Goal: Task Accomplishment & Management: Use online tool/utility

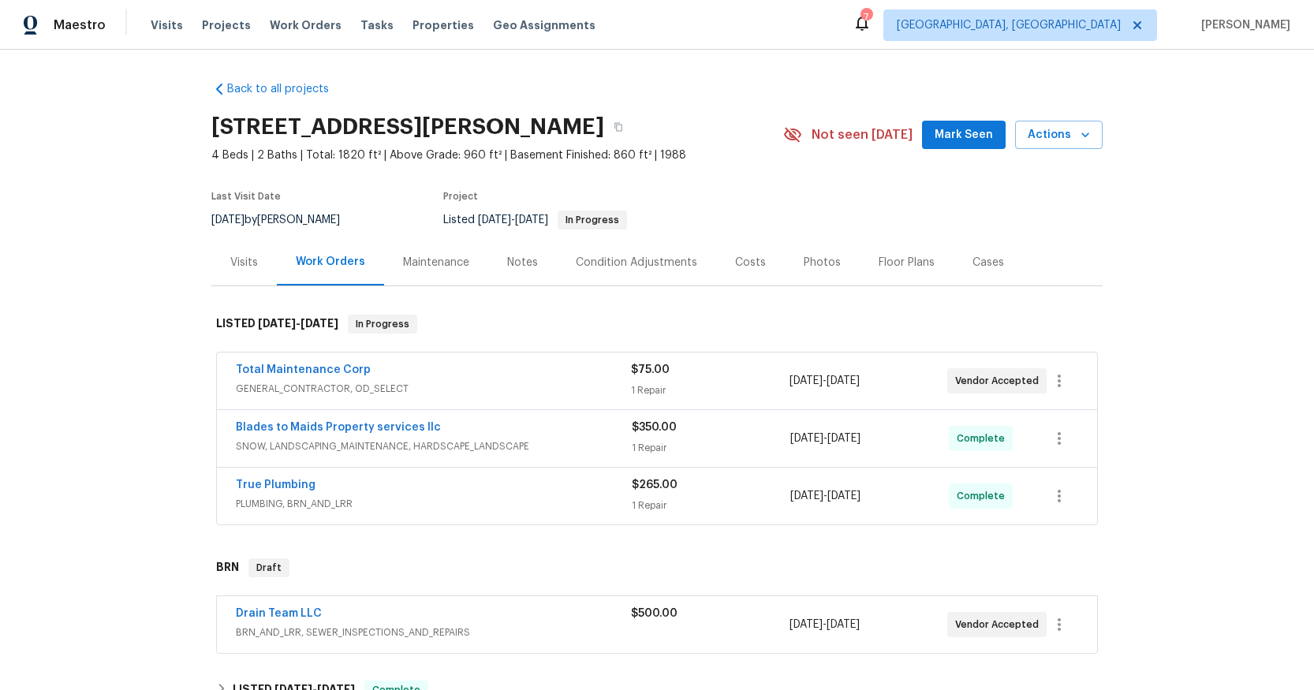
click at [324, 385] on span "GENERAL_CONTRACTOR, OD_SELECT" at bounding box center [433, 389] width 395 height 16
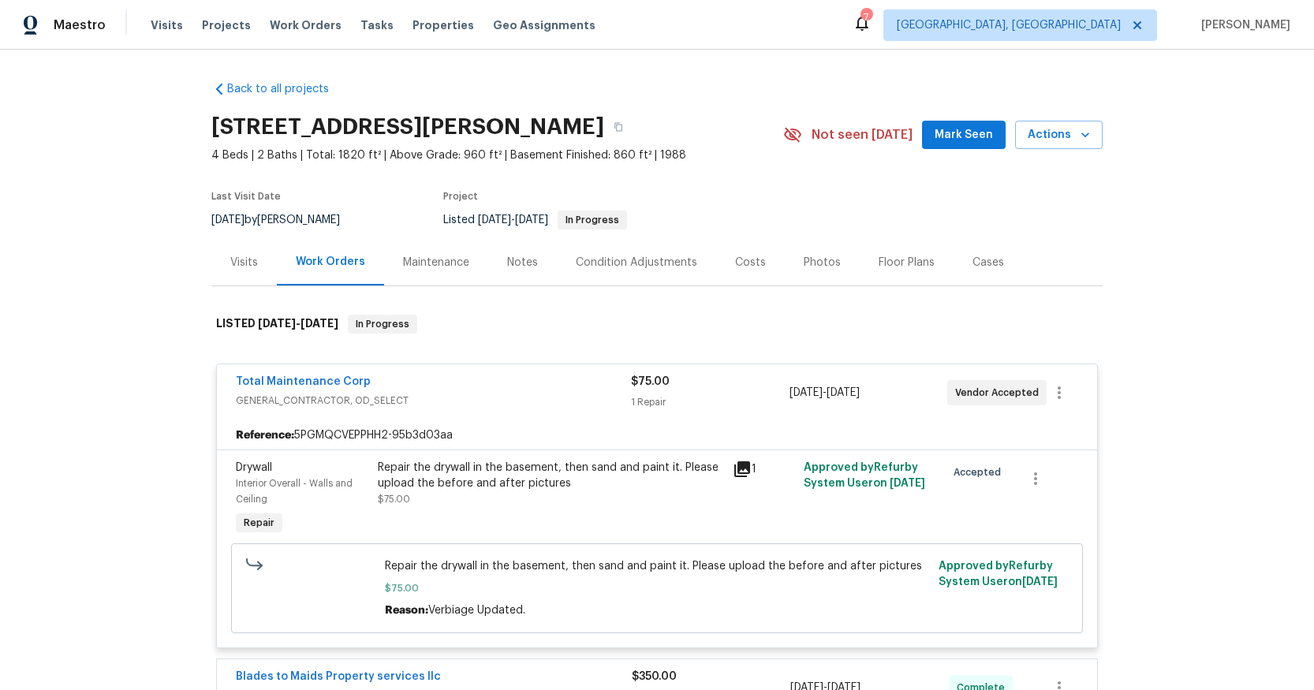
scroll to position [501, 0]
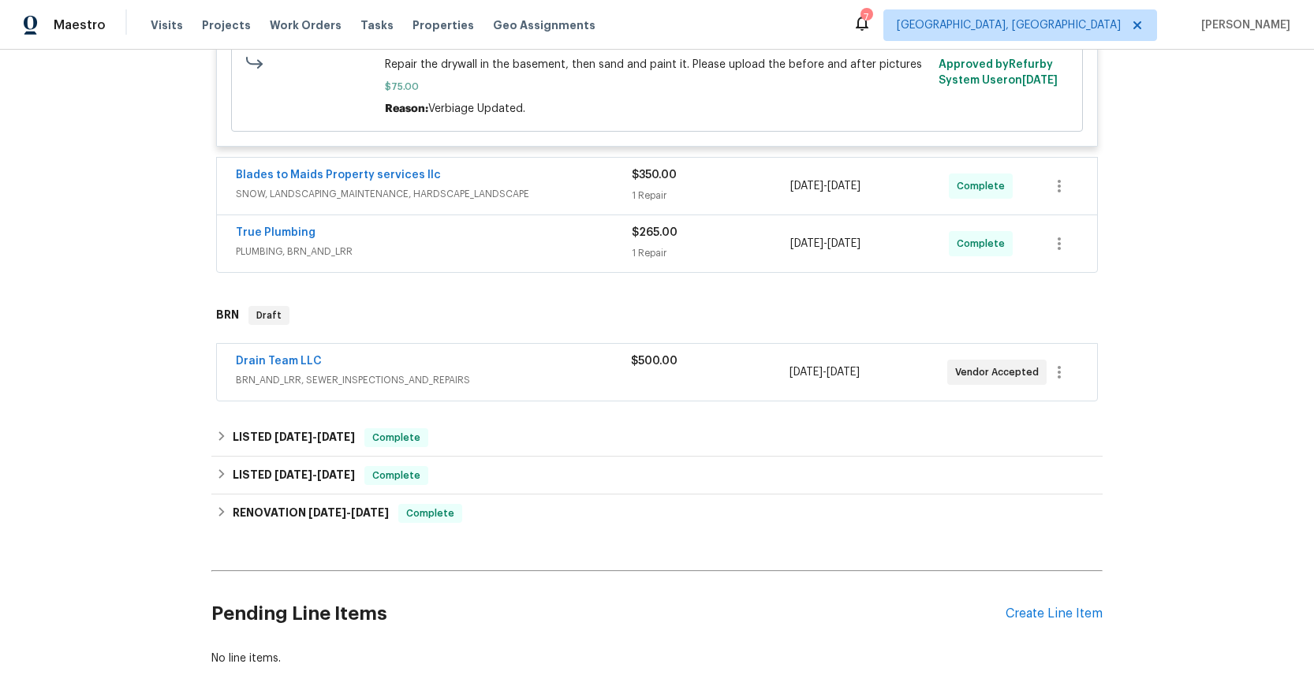
click at [373, 386] on span "BRN_AND_LRR, SEWER_INSPECTIONS_AND_REPAIRS" at bounding box center [433, 380] width 395 height 16
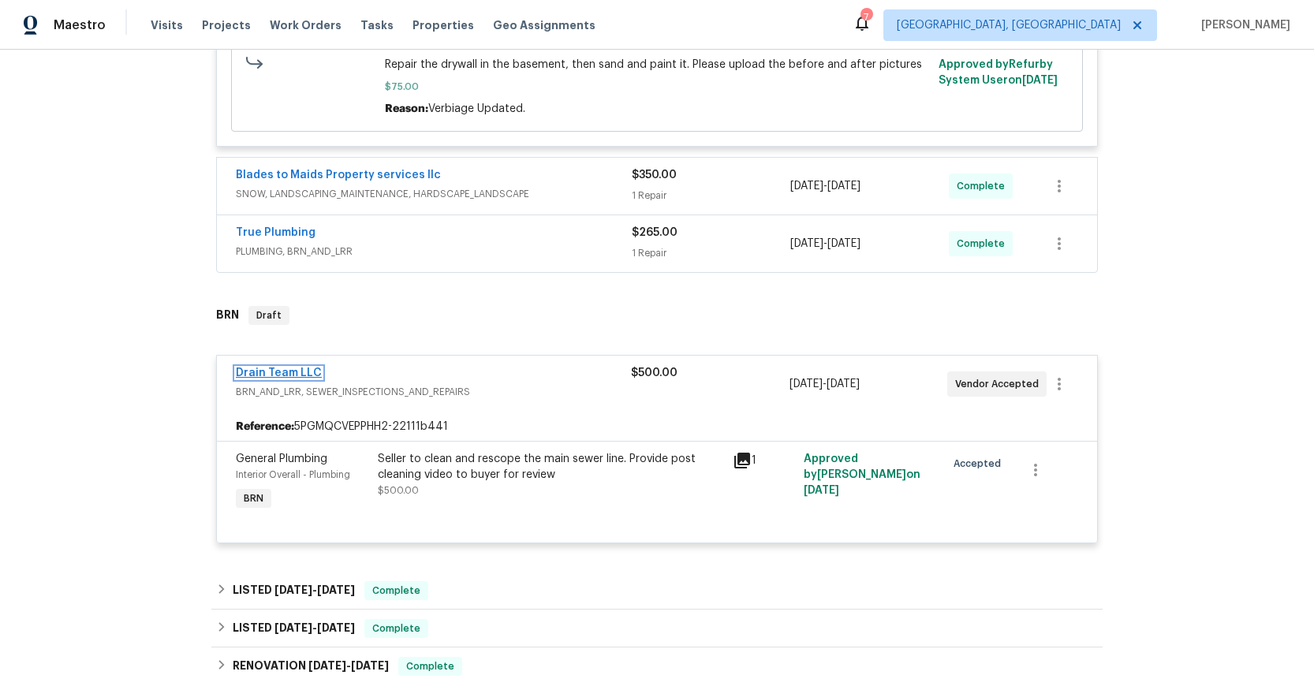
click at [293, 373] on link "Drain Team LLC" at bounding box center [279, 372] width 86 height 11
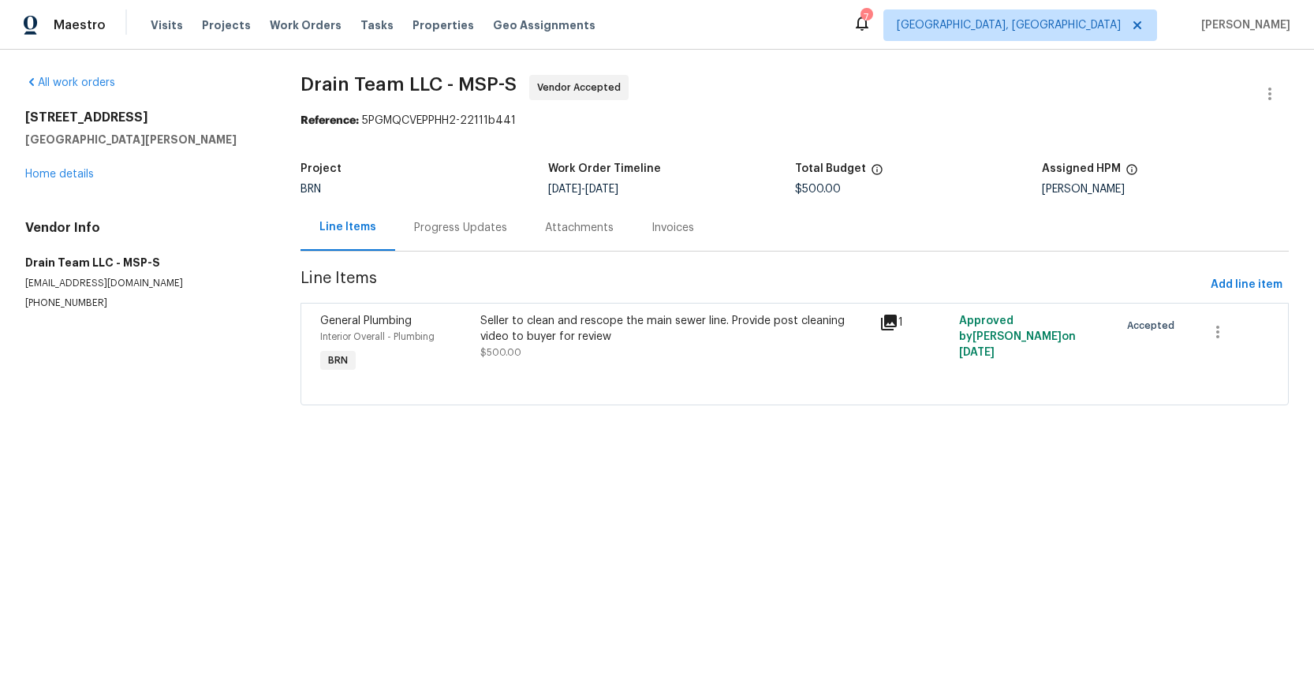
click at [453, 225] on div "Progress Updates" at bounding box center [460, 228] width 93 height 16
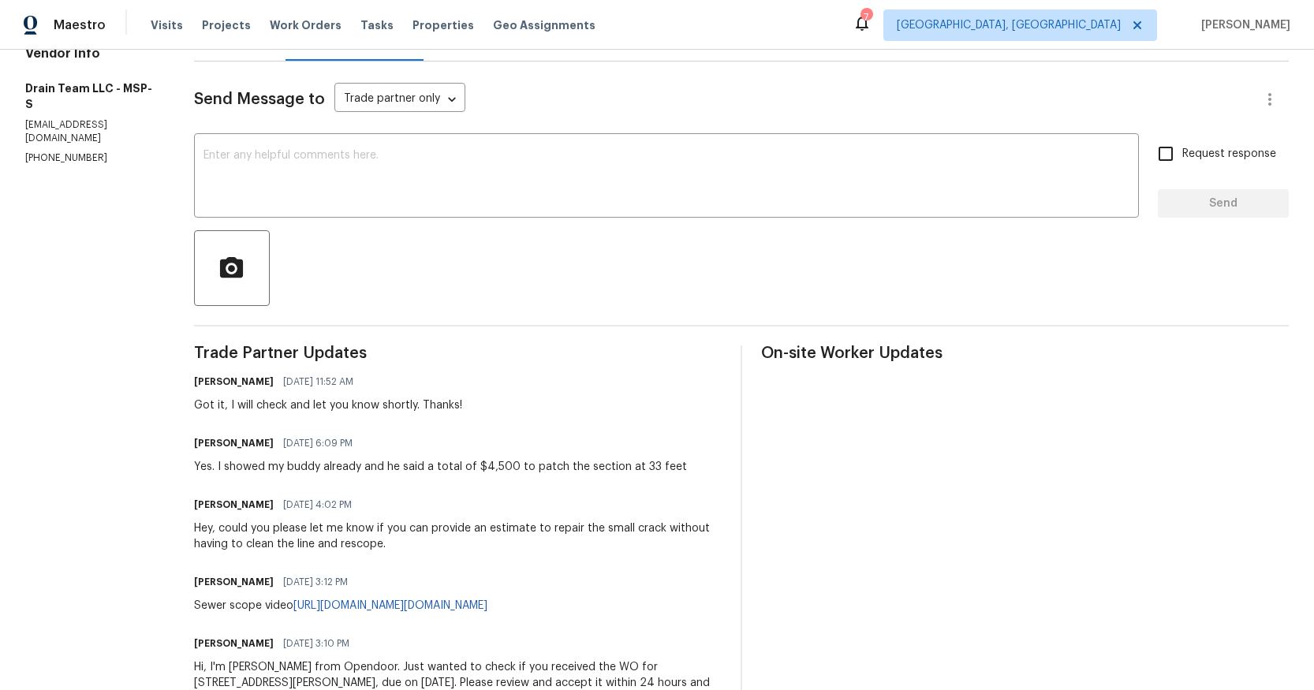
scroll to position [12, 0]
